Goal: Transaction & Acquisition: Purchase product/service

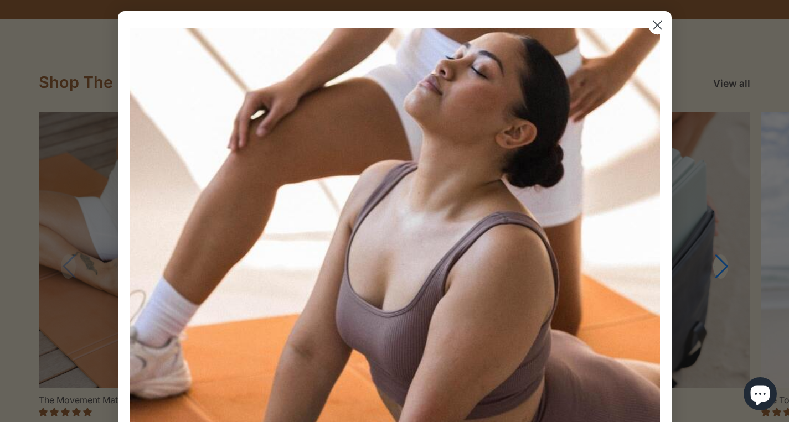
scroll to position [1143, 0]
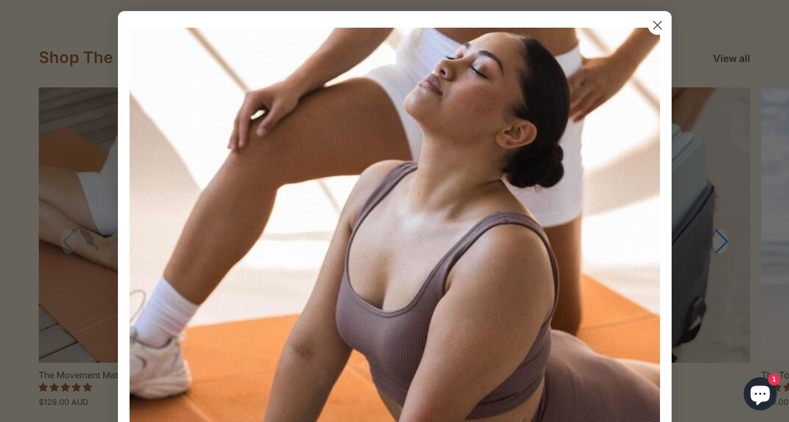
click at [652, 22] on circle "Close dialog" at bounding box center [657, 25] width 18 height 18
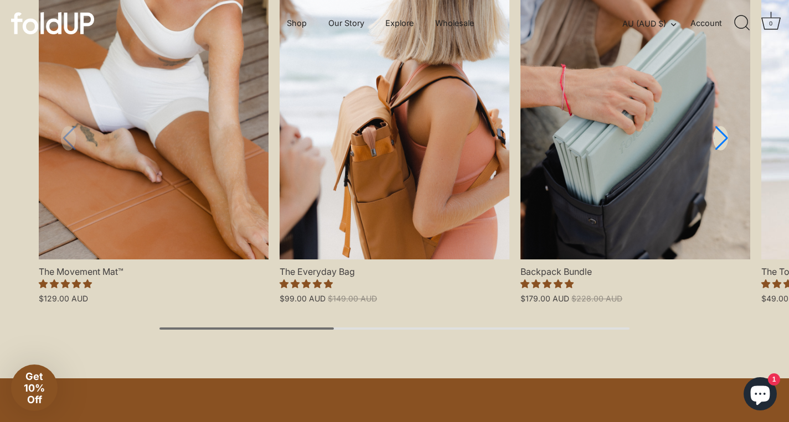
scroll to position [1229, 0]
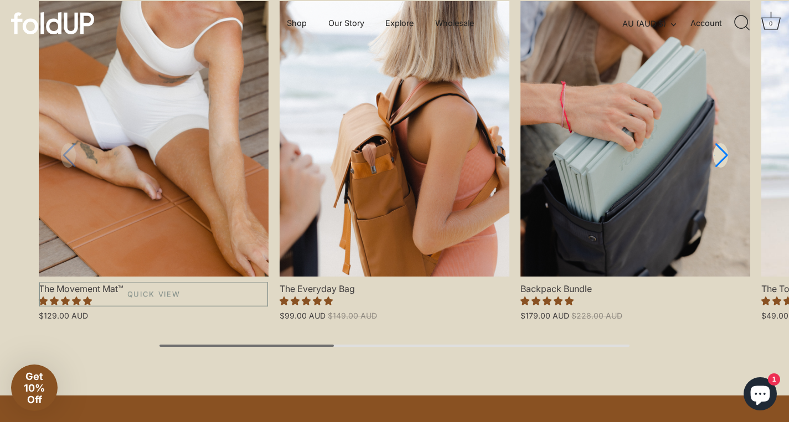
click at [177, 261] on link "The Movement Mat™" at bounding box center [154, 139] width 230 height 276
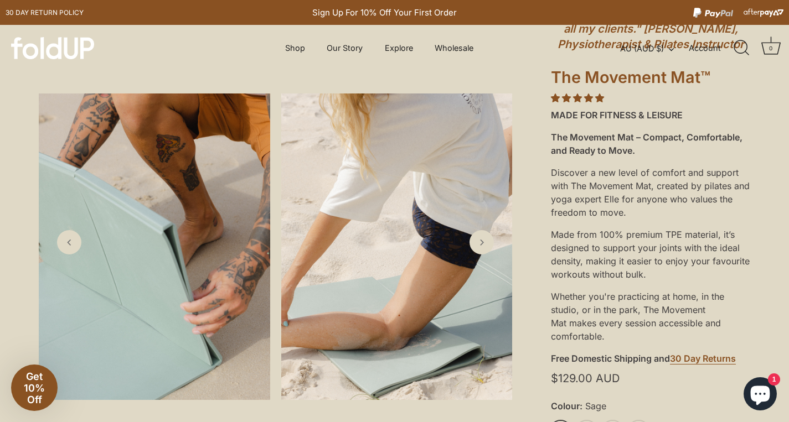
scroll to position [123, 0]
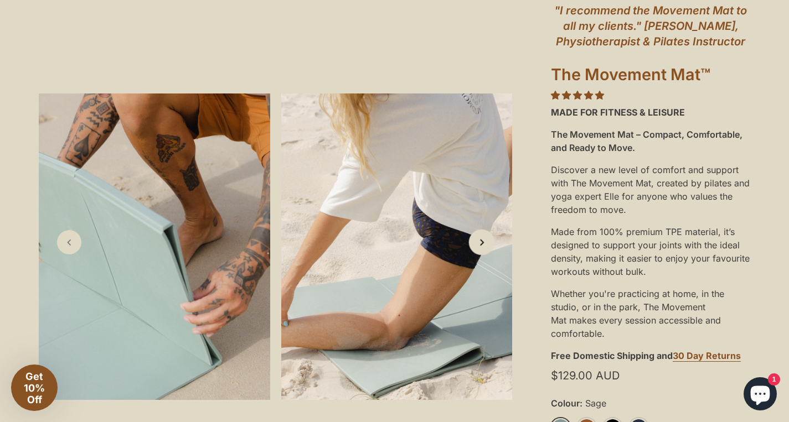
click at [483, 241] on icon "Next slide" at bounding box center [482, 242] width 12 height 12
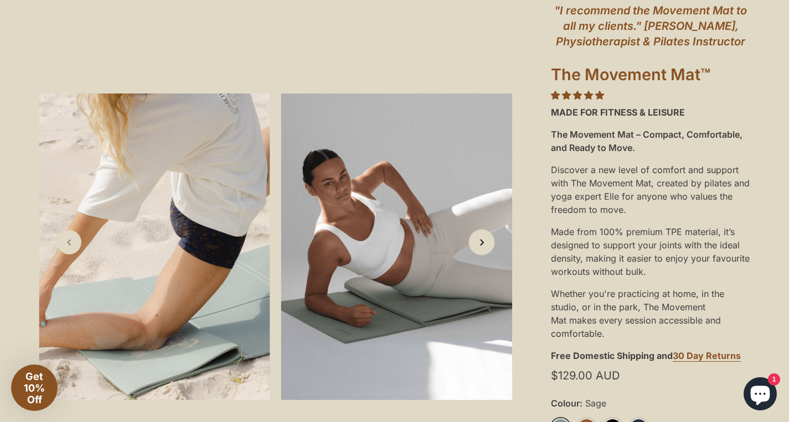
click at [483, 241] on icon "Next slide" at bounding box center [482, 242] width 12 height 12
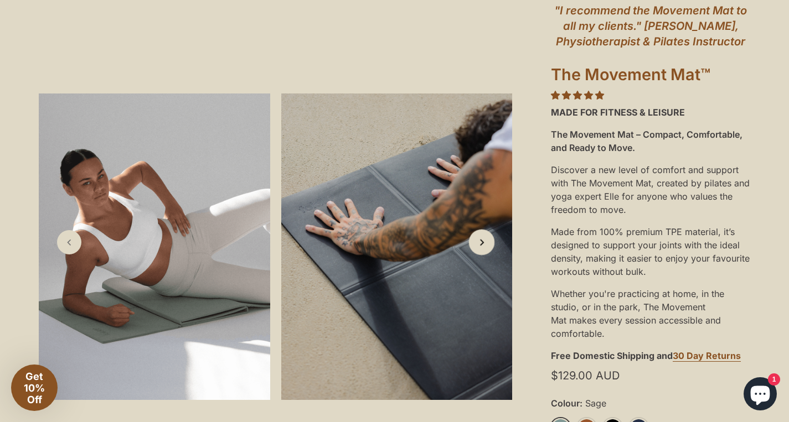
click at [483, 241] on icon "Next slide" at bounding box center [482, 242] width 12 height 12
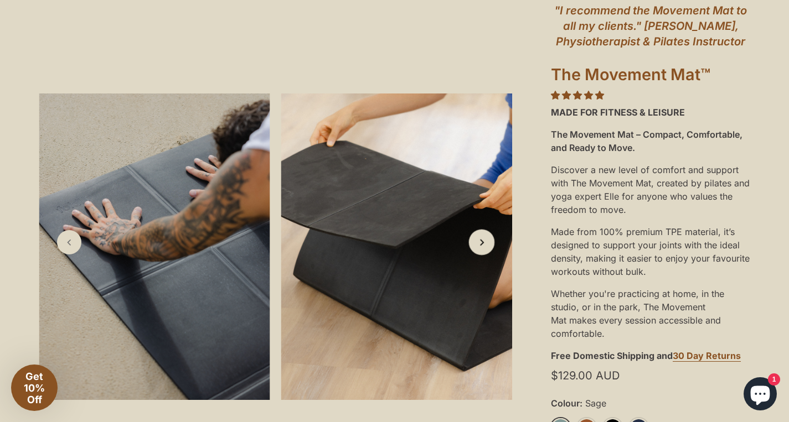
click at [483, 241] on icon "Next slide" at bounding box center [482, 242] width 12 height 12
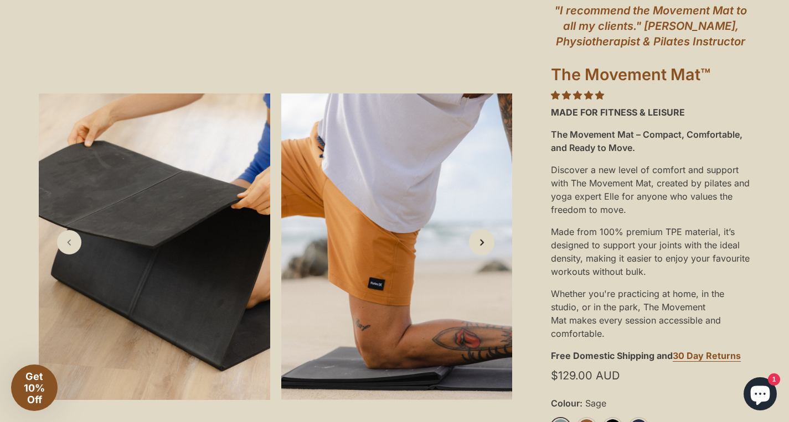
click at [483, 241] on icon "Next slide" at bounding box center [482, 242] width 12 height 12
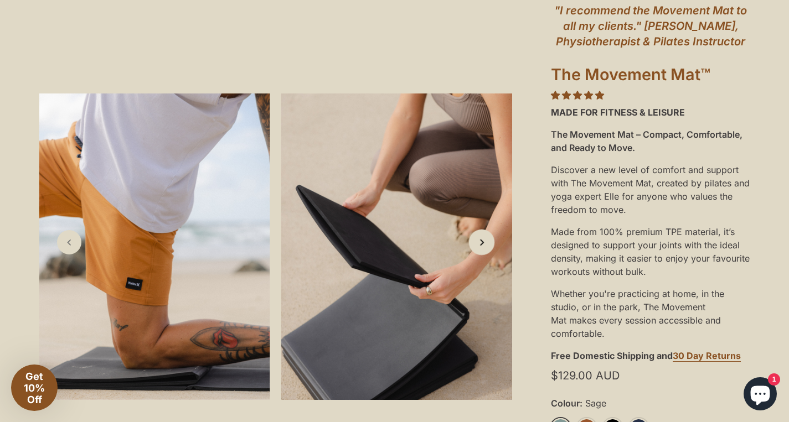
click at [484, 241] on icon "Next slide" at bounding box center [482, 242] width 12 height 12
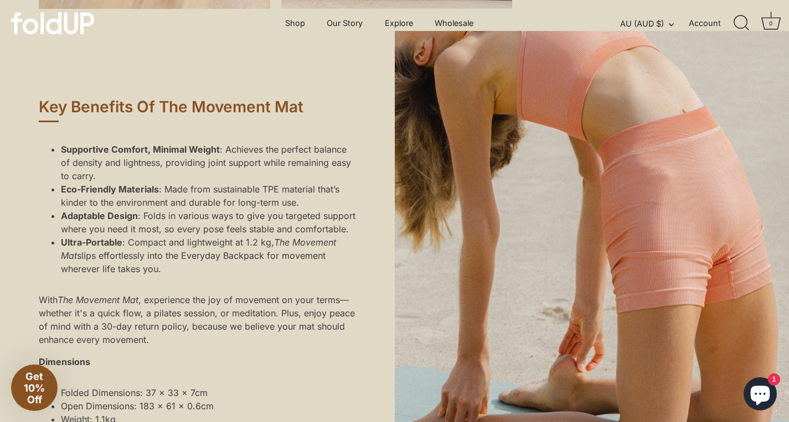
scroll to position [149, 0]
